Goal: Navigation & Orientation: Find specific page/section

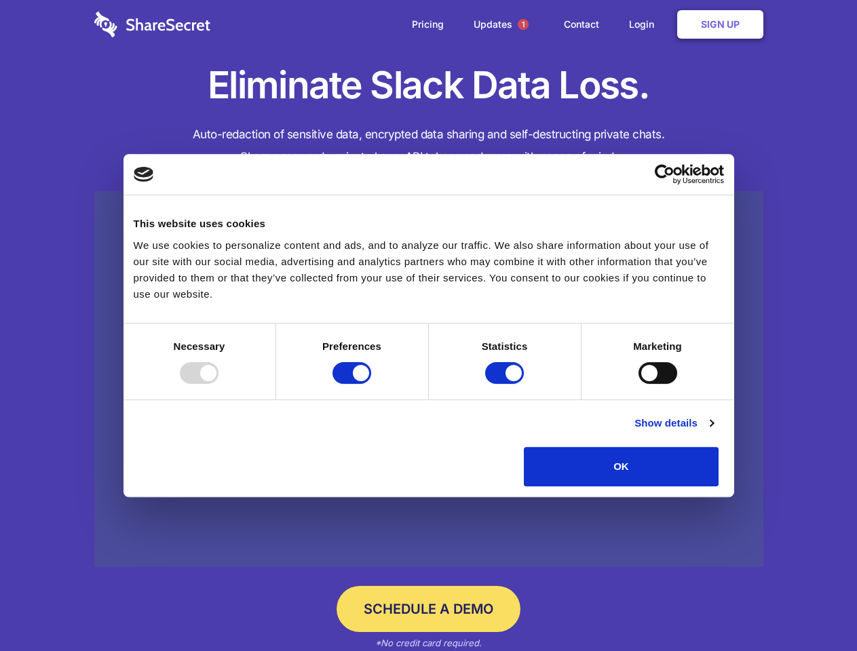
click at [218, 384] on div at bounding box center [199, 373] width 39 height 22
click at [371, 384] on input "Preferences" at bounding box center [351, 373] width 39 height 22
checkbox input "false"
click at [506, 384] on input "Statistics" at bounding box center [504, 373] width 39 height 22
checkbox input "false"
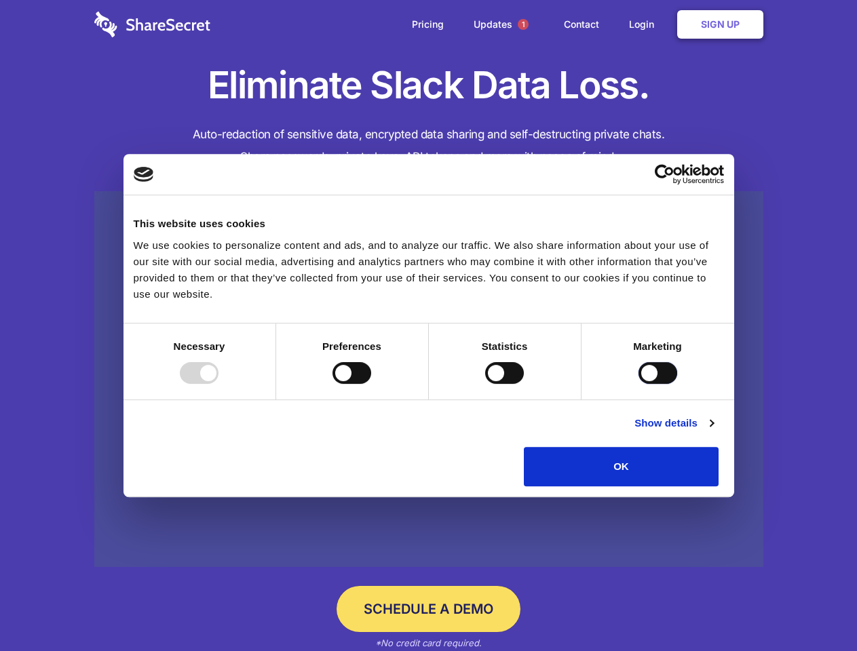
click at [638, 384] on input "Marketing" at bounding box center [657, 373] width 39 height 22
checkbox input "true"
click at [713, 431] on link "Show details" at bounding box center [673, 423] width 79 height 16
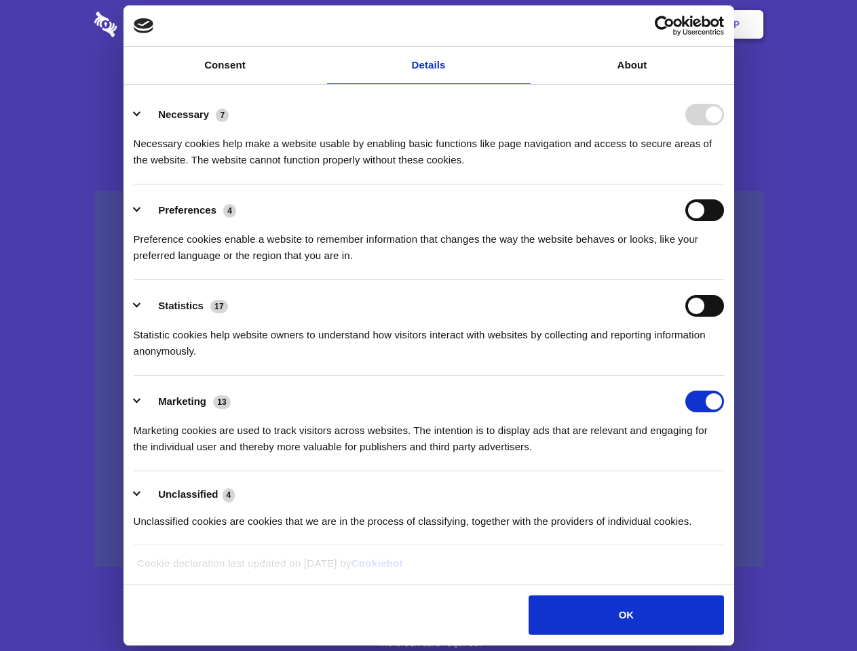
click at [724, 185] on li "Necessary 7 Necessary cookies help make a website usable by enabling basic func…" at bounding box center [429, 137] width 590 height 96
click at [522, 24] on span "1" at bounding box center [523, 24] width 11 height 11
